Goal: Task Accomplishment & Management: Use online tool/utility

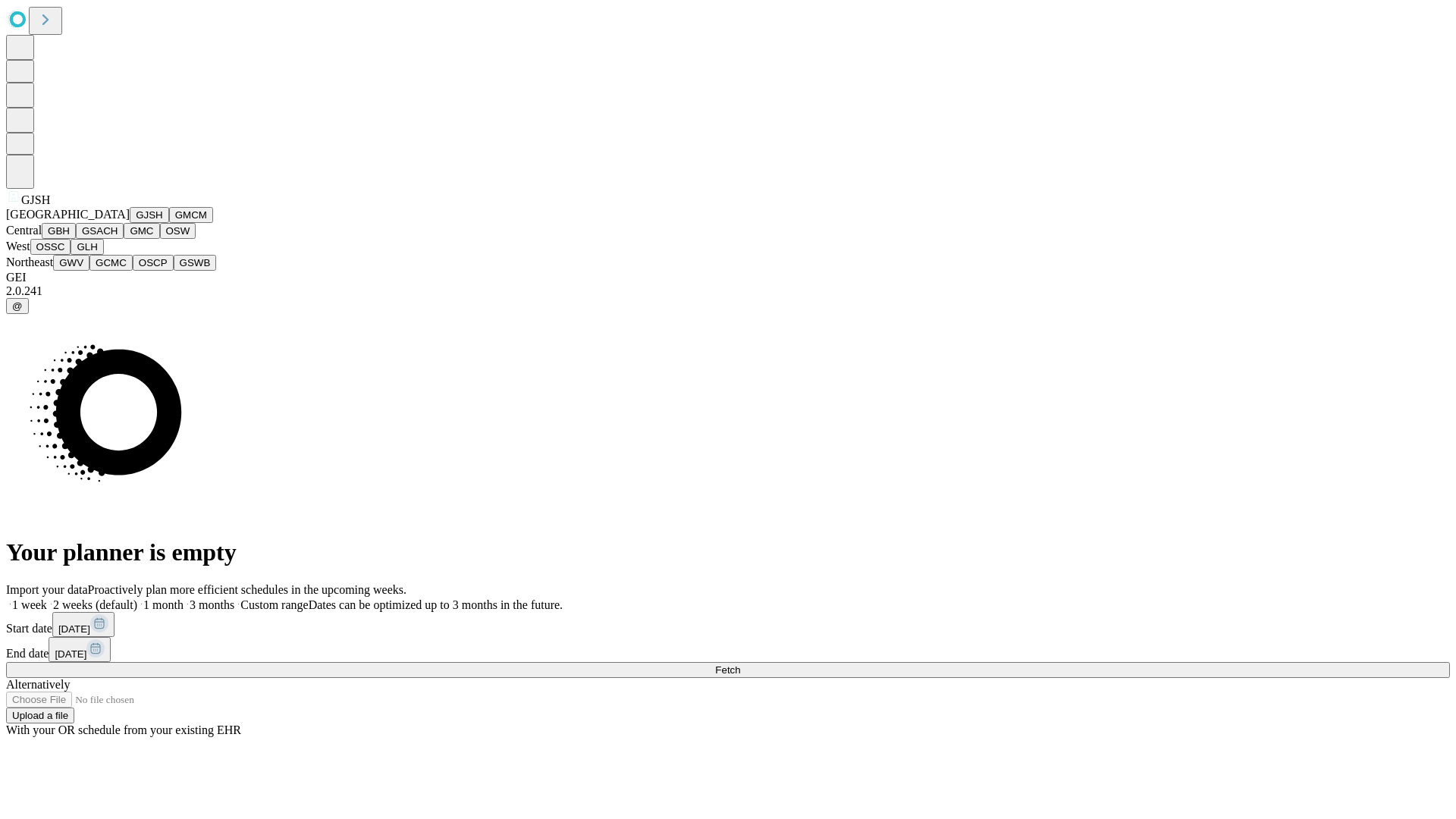
click at [129, 223] on button "GJSH" at bounding box center [149, 215] width 39 height 16
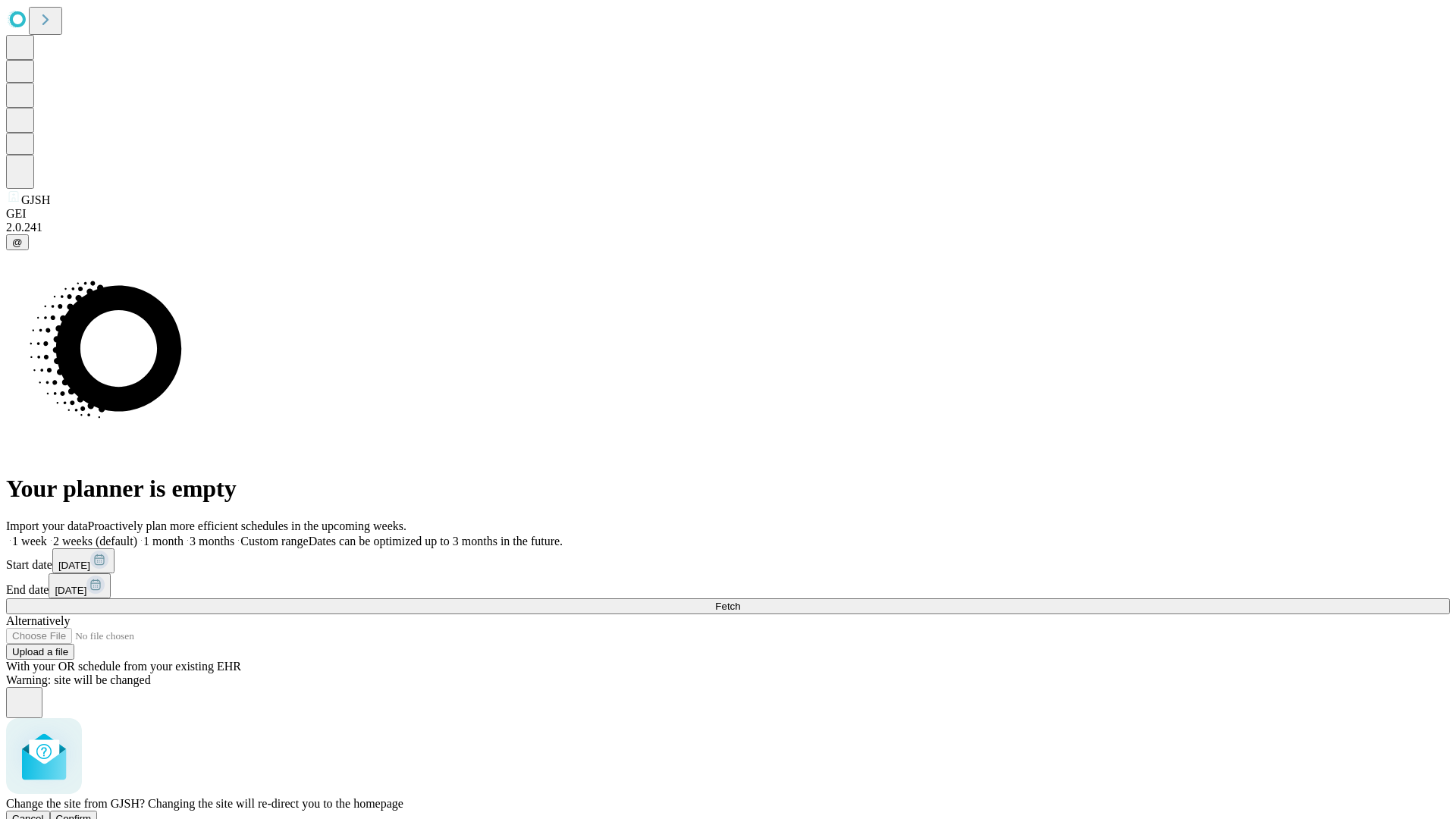
click at [92, 813] on span "Confirm" at bounding box center [73, 818] width 36 height 11
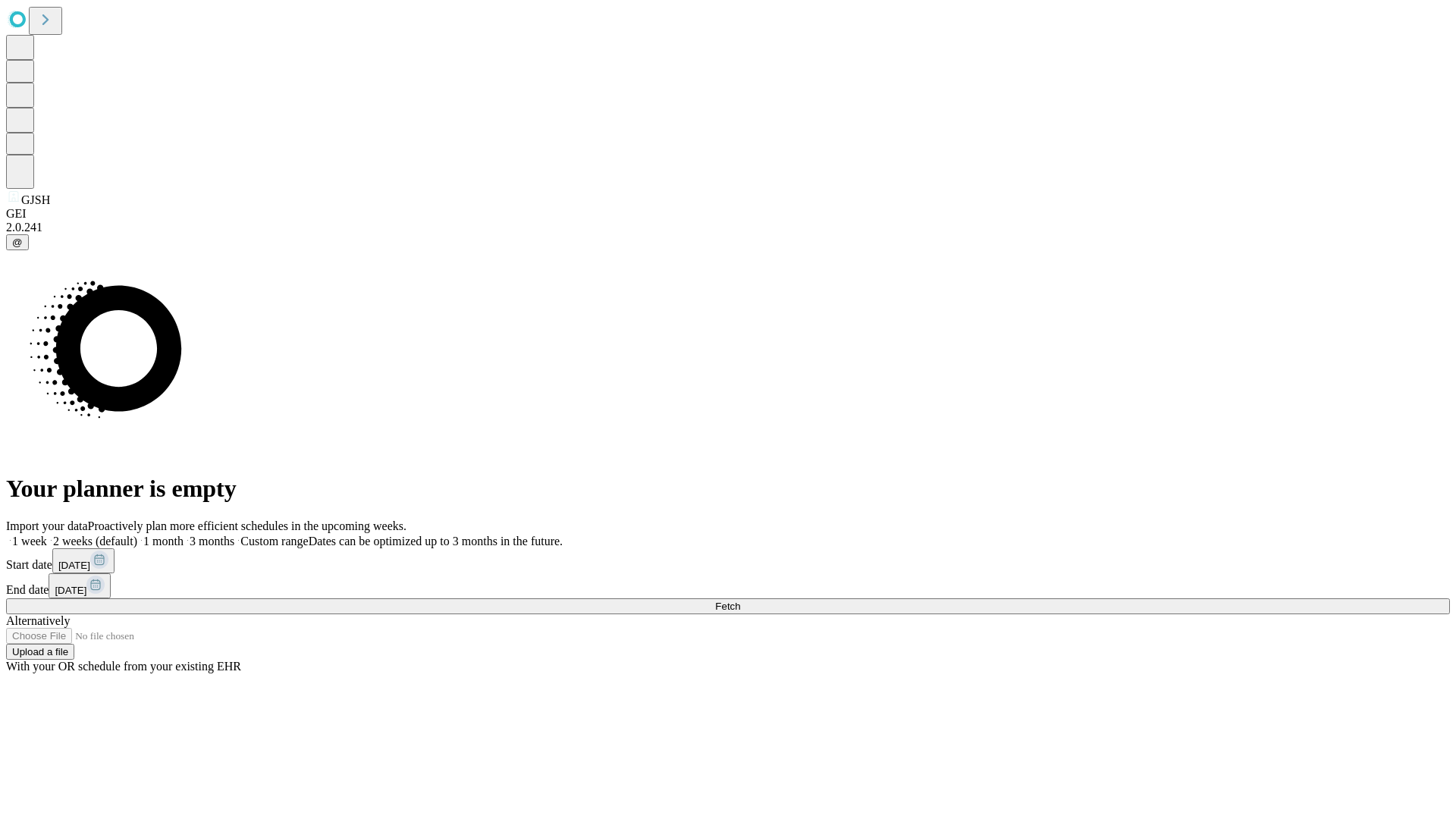
click at [137, 534] on label "2 weeks (default)" at bounding box center [92, 540] width 90 height 13
click at [741, 600] on span "Fetch" at bounding box center [728, 606] width 25 height 11
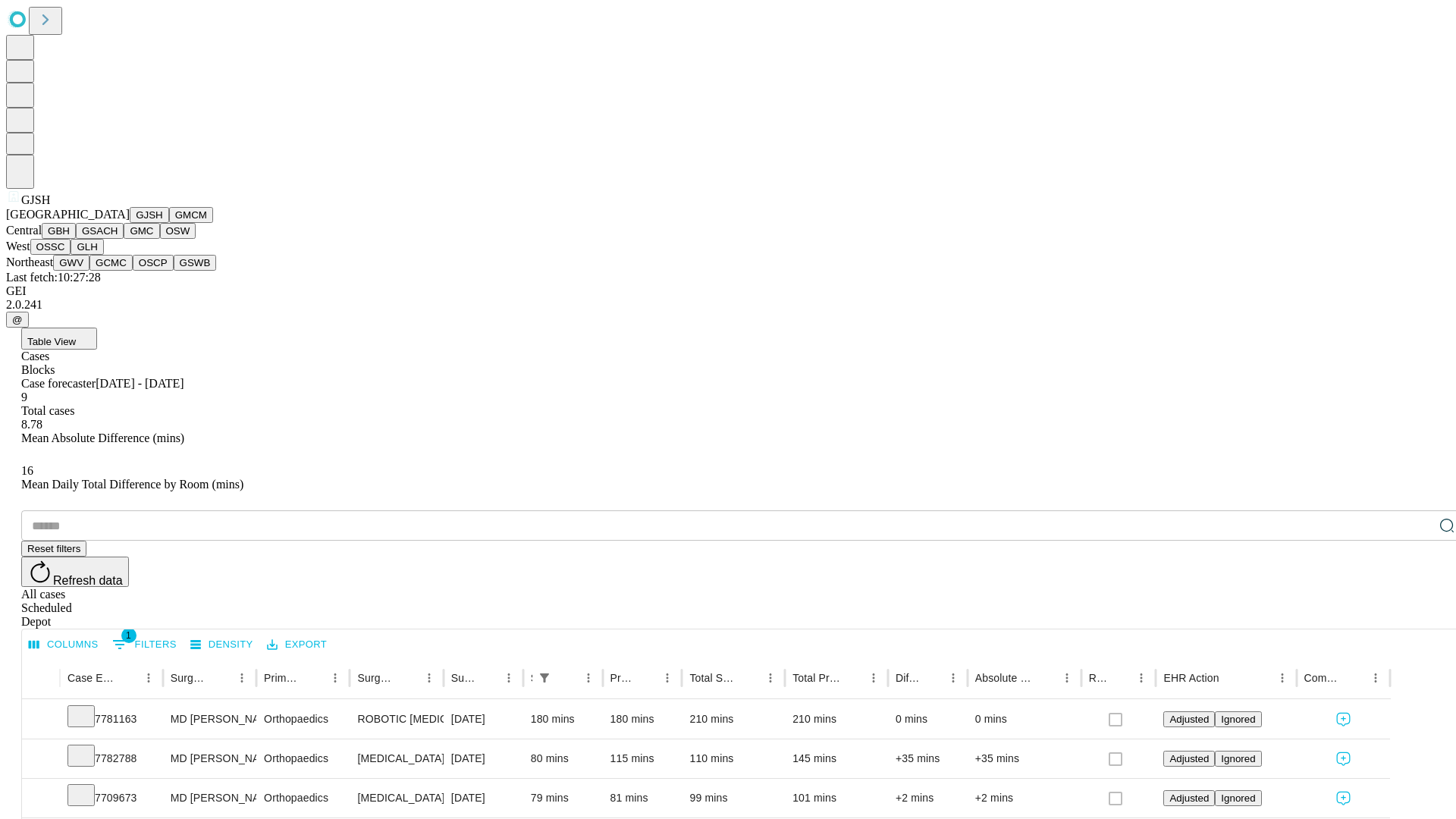
click at [169, 223] on button "GMCM" at bounding box center [191, 215] width 44 height 16
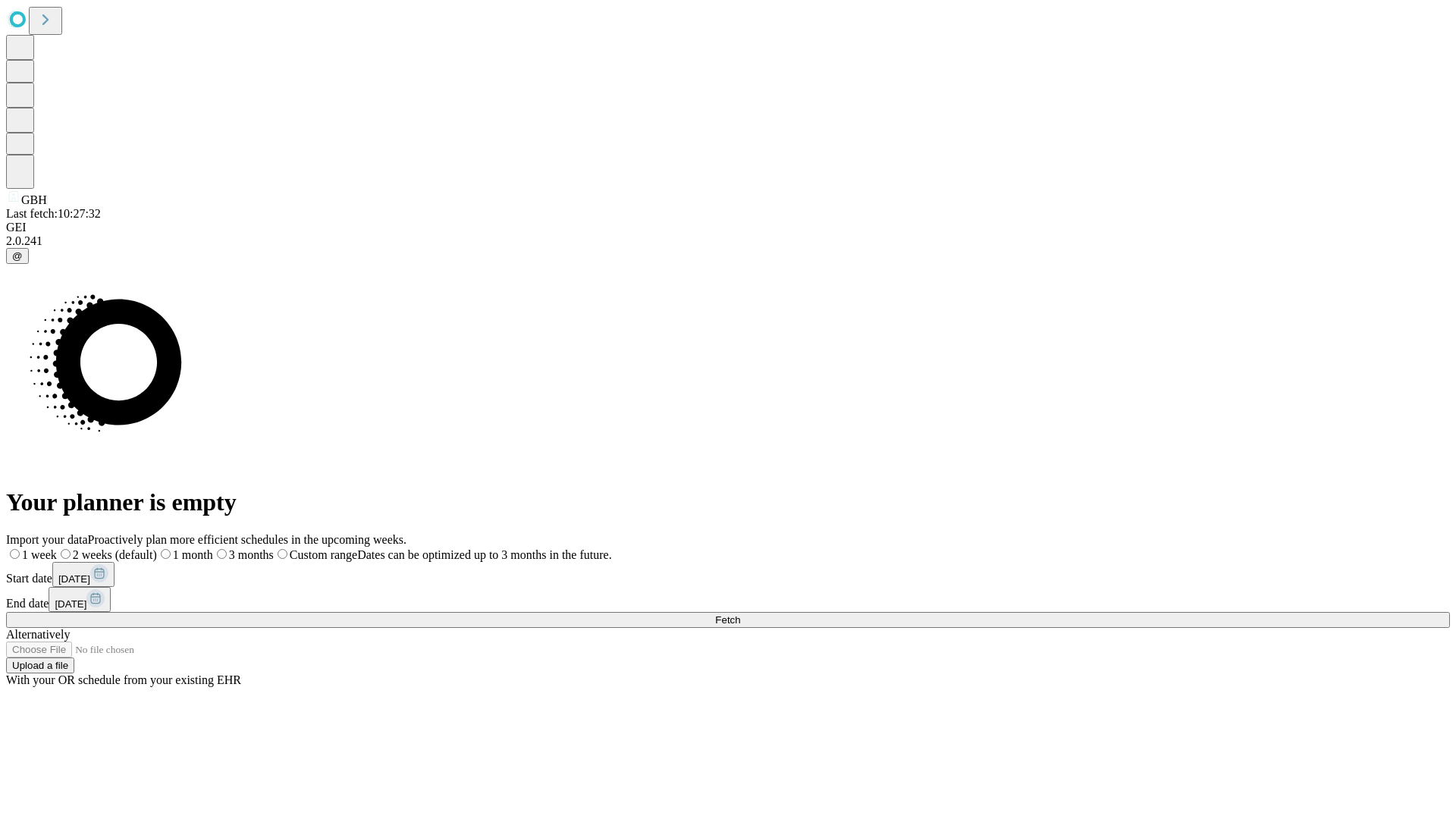
click at [157, 548] on label "2 weeks (default)" at bounding box center [107, 554] width 100 height 13
click at [741, 614] on span "Fetch" at bounding box center [728, 620] width 25 height 11
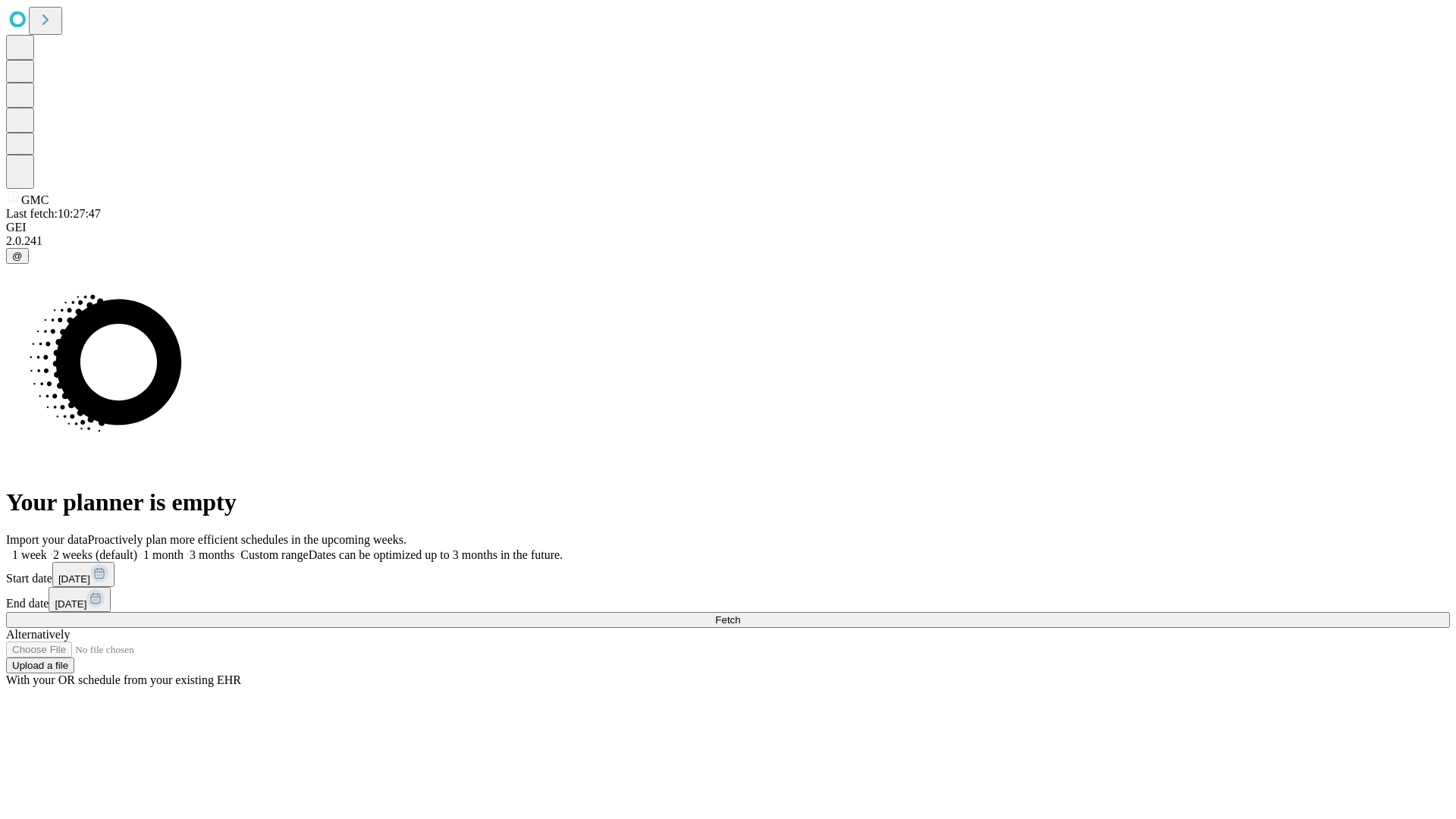
click at [137, 548] on label "2 weeks (default)" at bounding box center [92, 554] width 90 height 13
click at [741, 614] on span "Fetch" at bounding box center [728, 620] width 25 height 11
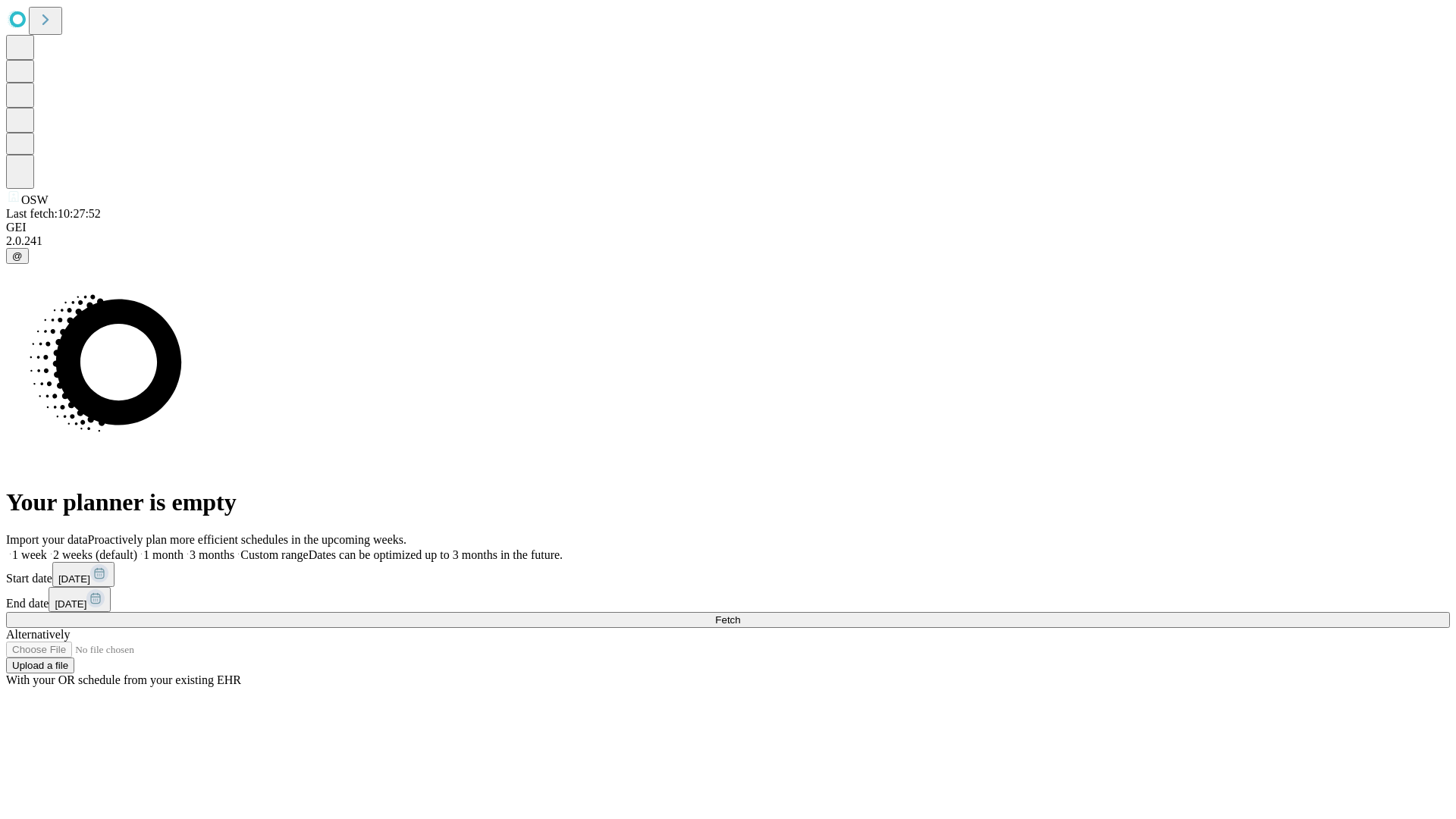
click at [137, 548] on label "2 weeks (default)" at bounding box center [92, 554] width 90 height 13
click at [741, 614] on span "Fetch" at bounding box center [728, 620] width 25 height 11
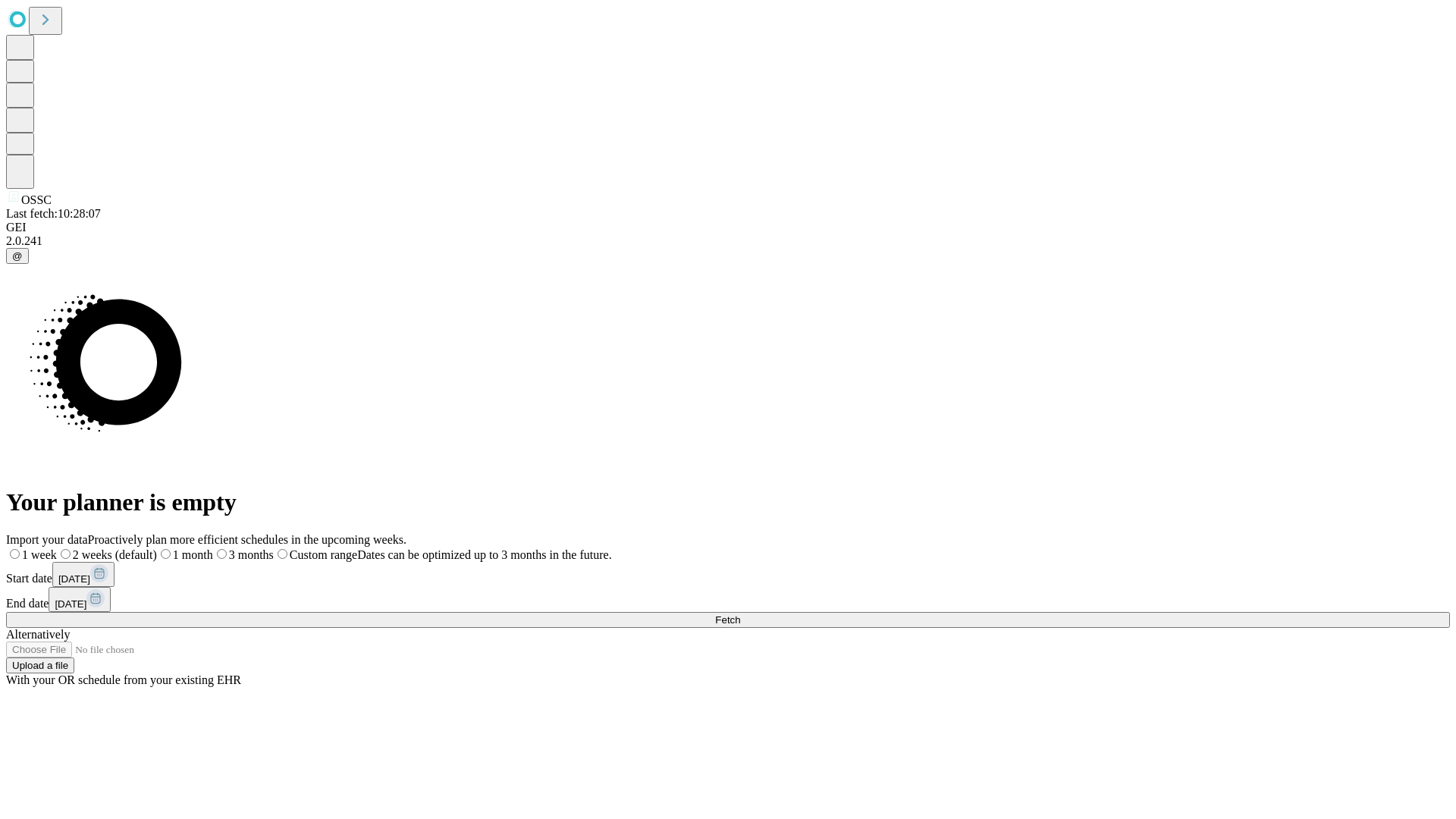
click at [157, 548] on label "2 weeks (default)" at bounding box center [107, 554] width 100 height 13
click at [741, 614] on span "Fetch" at bounding box center [728, 620] width 25 height 11
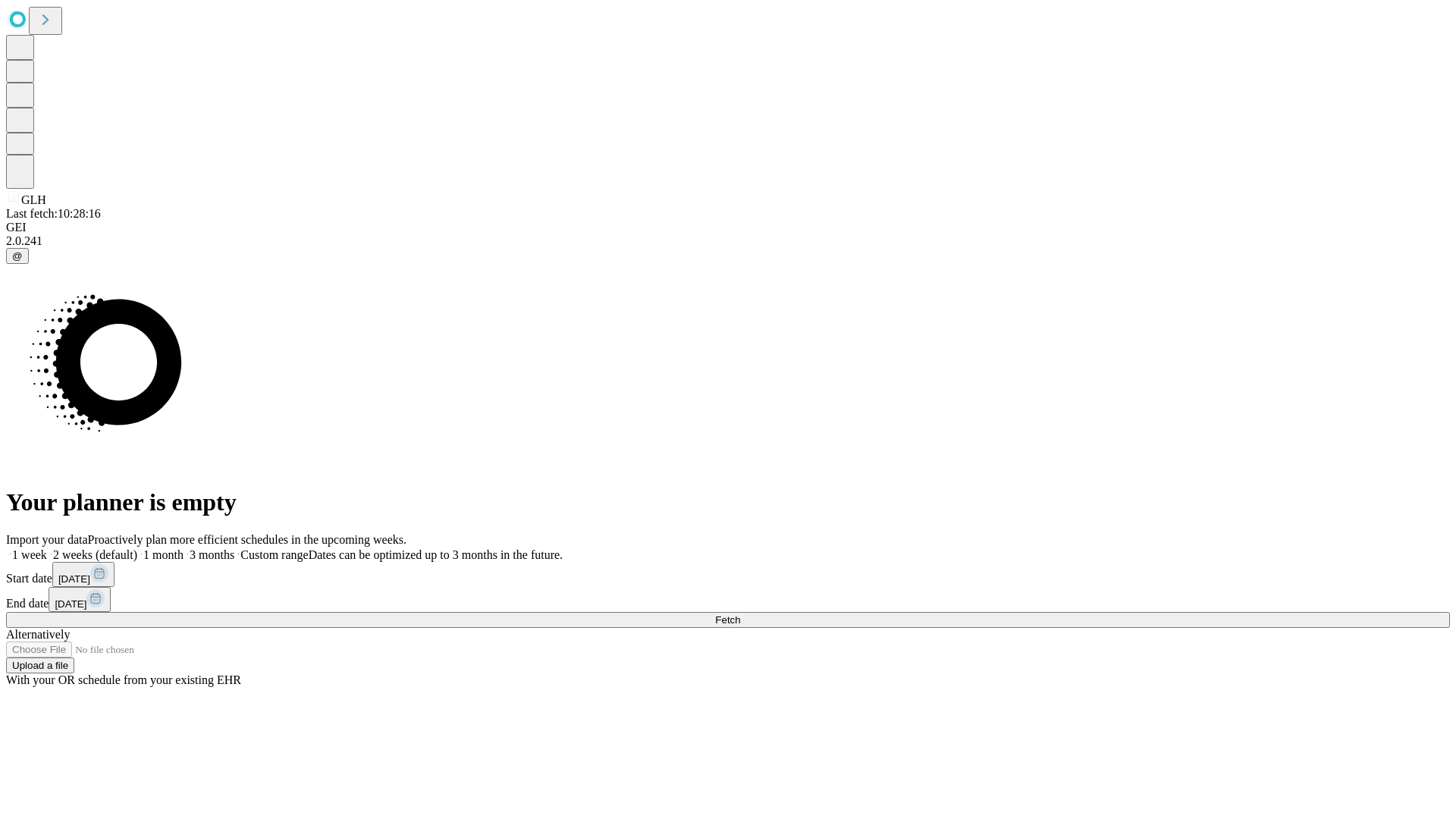
click at [137, 548] on label "2 weeks (default)" at bounding box center [92, 554] width 90 height 13
click at [741, 614] on span "Fetch" at bounding box center [728, 620] width 25 height 11
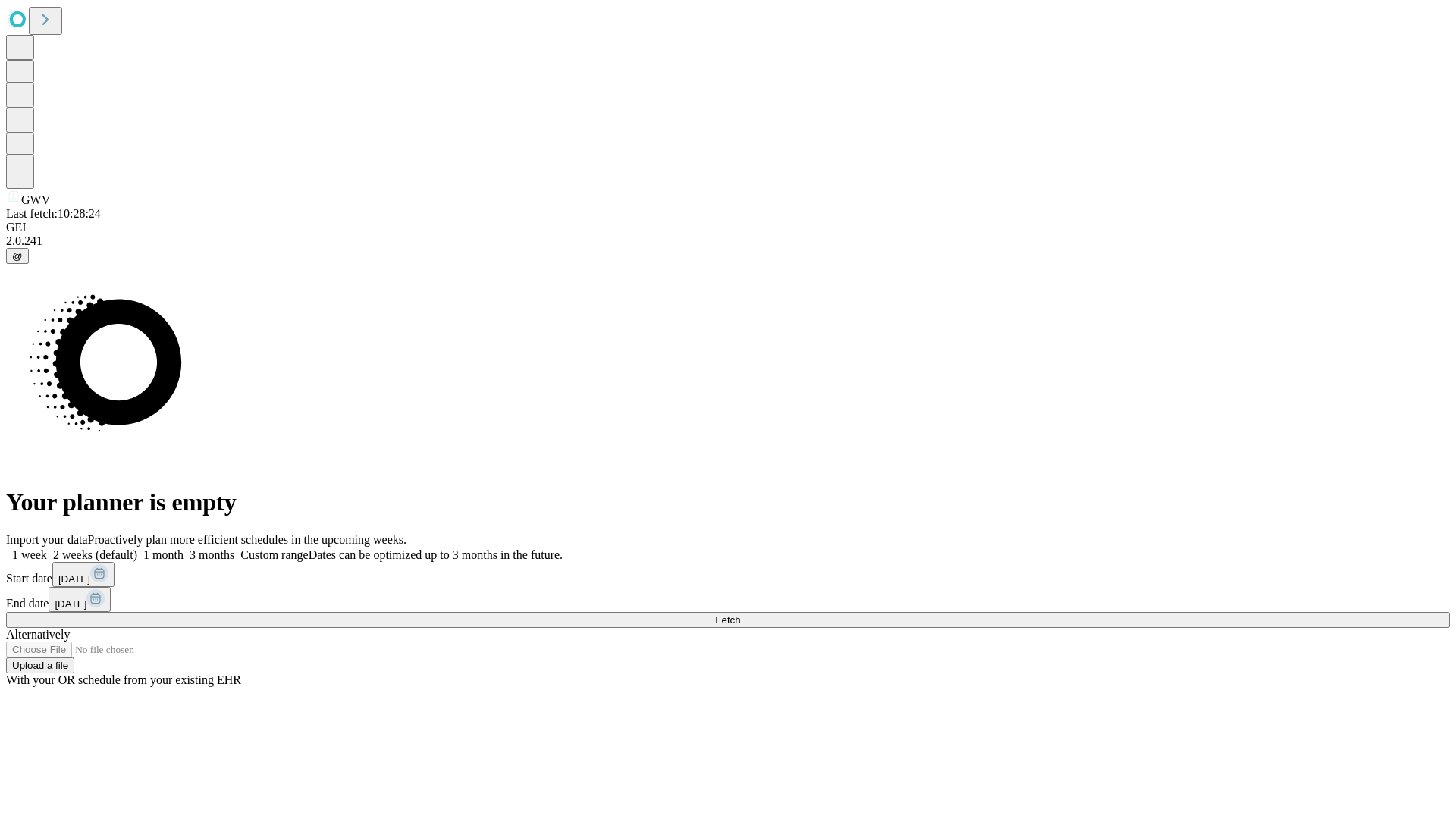
click at [137, 548] on label "2 weeks (default)" at bounding box center [92, 554] width 90 height 13
click at [741, 614] on span "Fetch" at bounding box center [728, 620] width 25 height 11
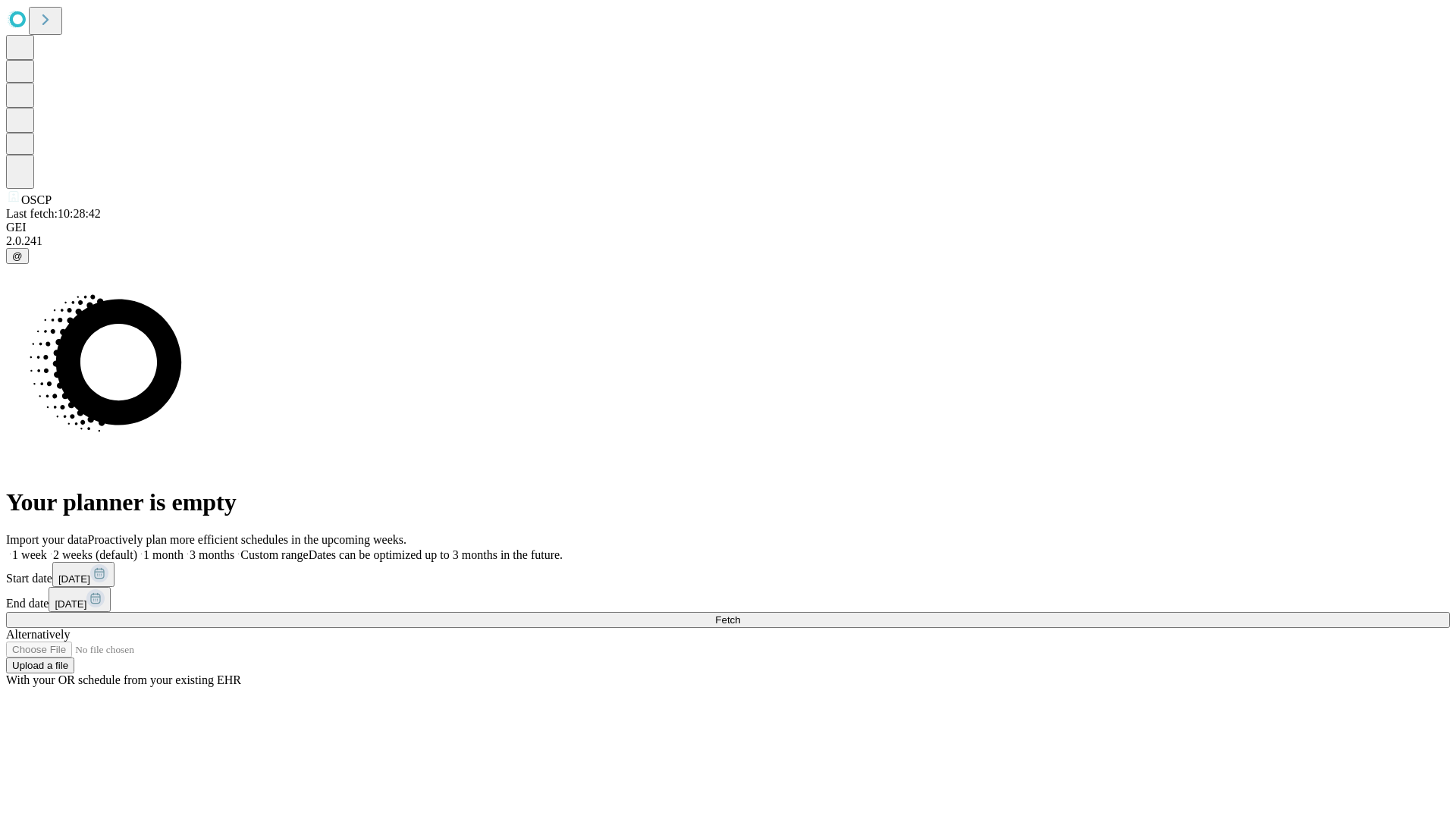
click at [137, 548] on label "2 weeks (default)" at bounding box center [92, 554] width 90 height 13
click at [741, 614] on span "Fetch" at bounding box center [728, 620] width 25 height 11
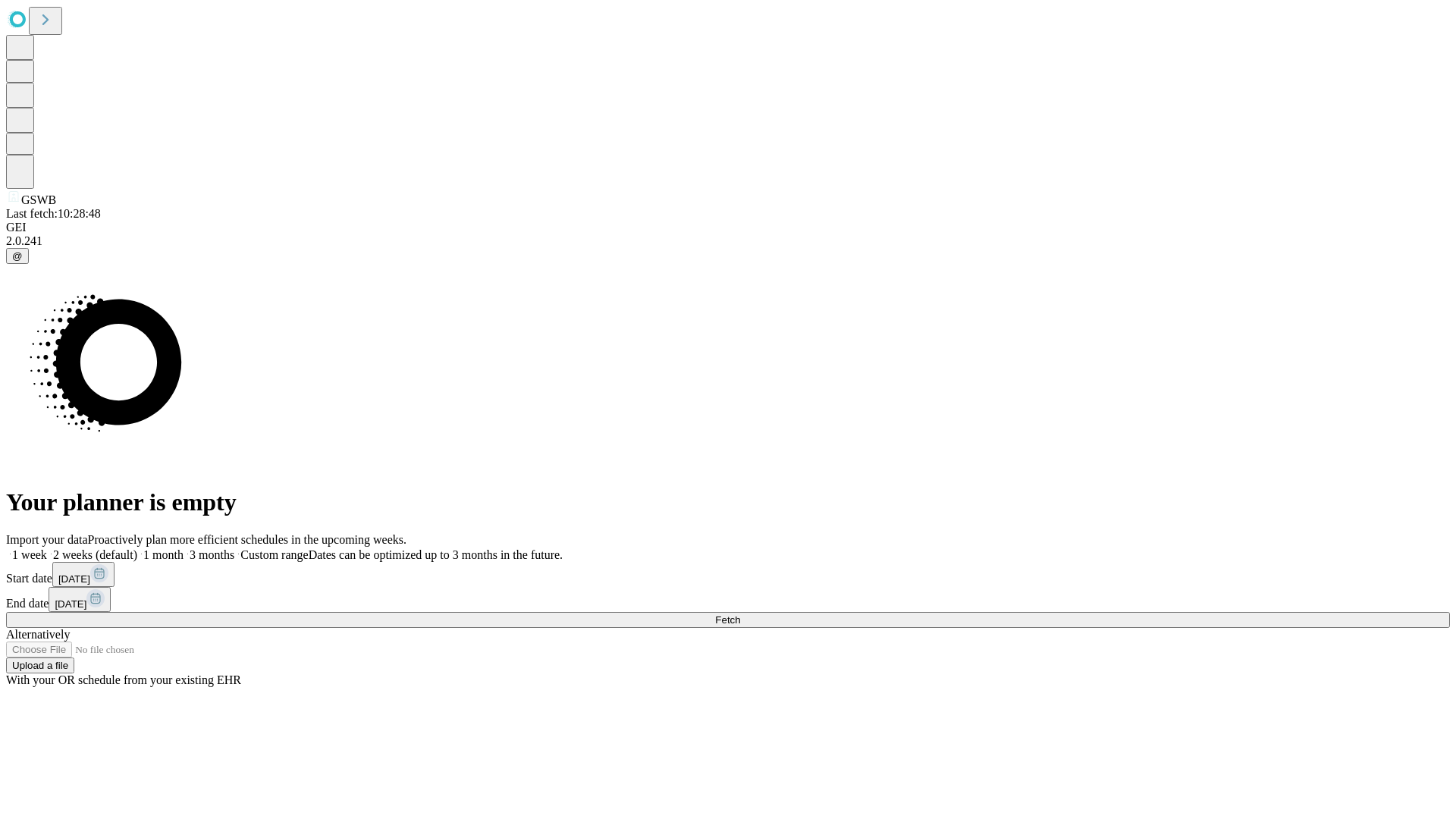
click at [137, 548] on label "2 weeks (default)" at bounding box center [92, 554] width 90 height 13
click at [741, 614] on span "Fetch" at bounding box center [728, 620] width 25 height 11
